Goal: Navigation & Orientation: Find specific page/section

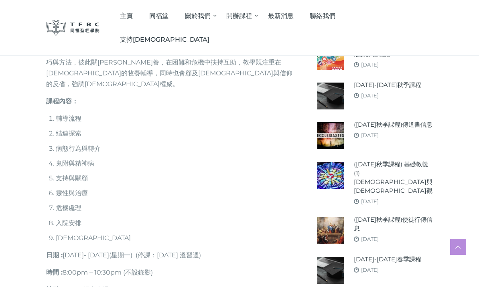
scroll to position [666, 0]
click at [344, 11] on link "聯絡我們" at bounding box center [323, 16] width 42 height 24
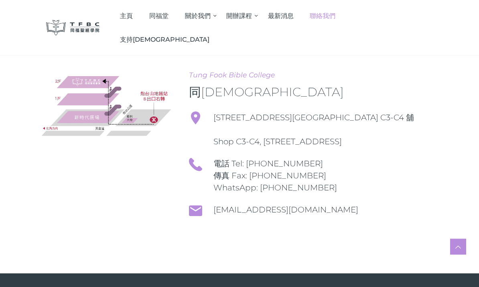
scroll to position [110, 0]
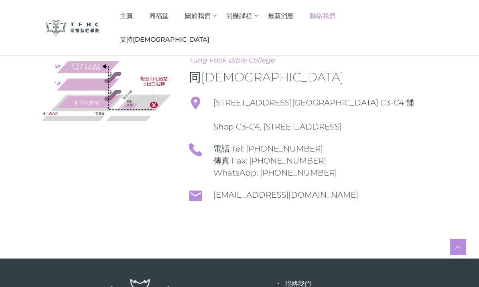
click at [133, 14] on span "主頁" at bounding box center [126, 16] width 13 height 8
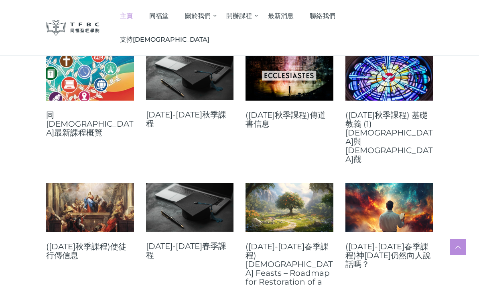
scroll to position [320, 0]
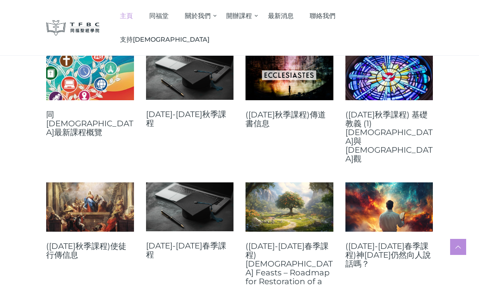
click at [106, 83] on link at bounding box center [90, 75] width 88 height 49
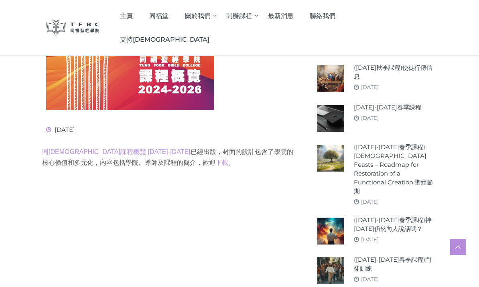
scroll to position [278, 0]
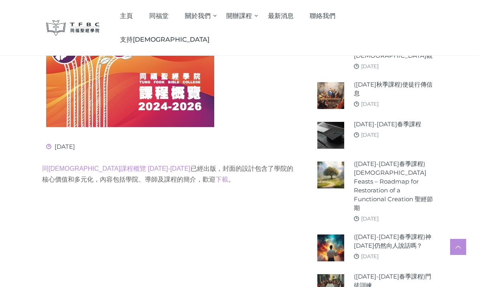
click at [333, 162] on img at bounding box center [330, 175] width 27 height 27
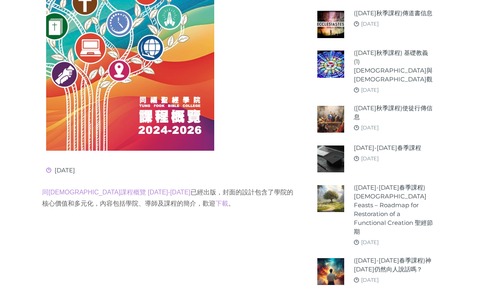
scroll to position [307, 0]
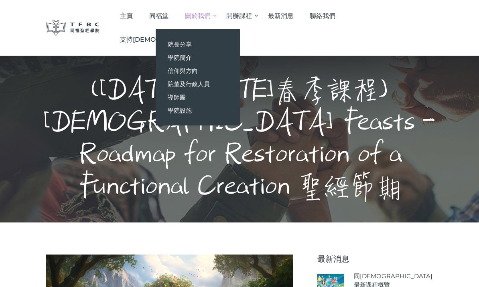
click at [192, 56] on span "學院簡介" at bounding box center [180, 58] width 24 height 8
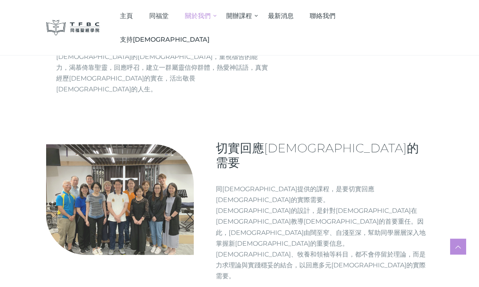
scroll to position [524, 0]
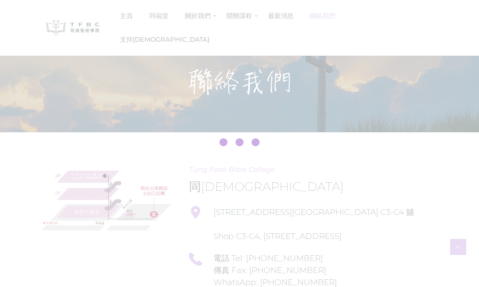
scroll to position [137, 0]
